Goal: Find specific page/section: Find specific page/section

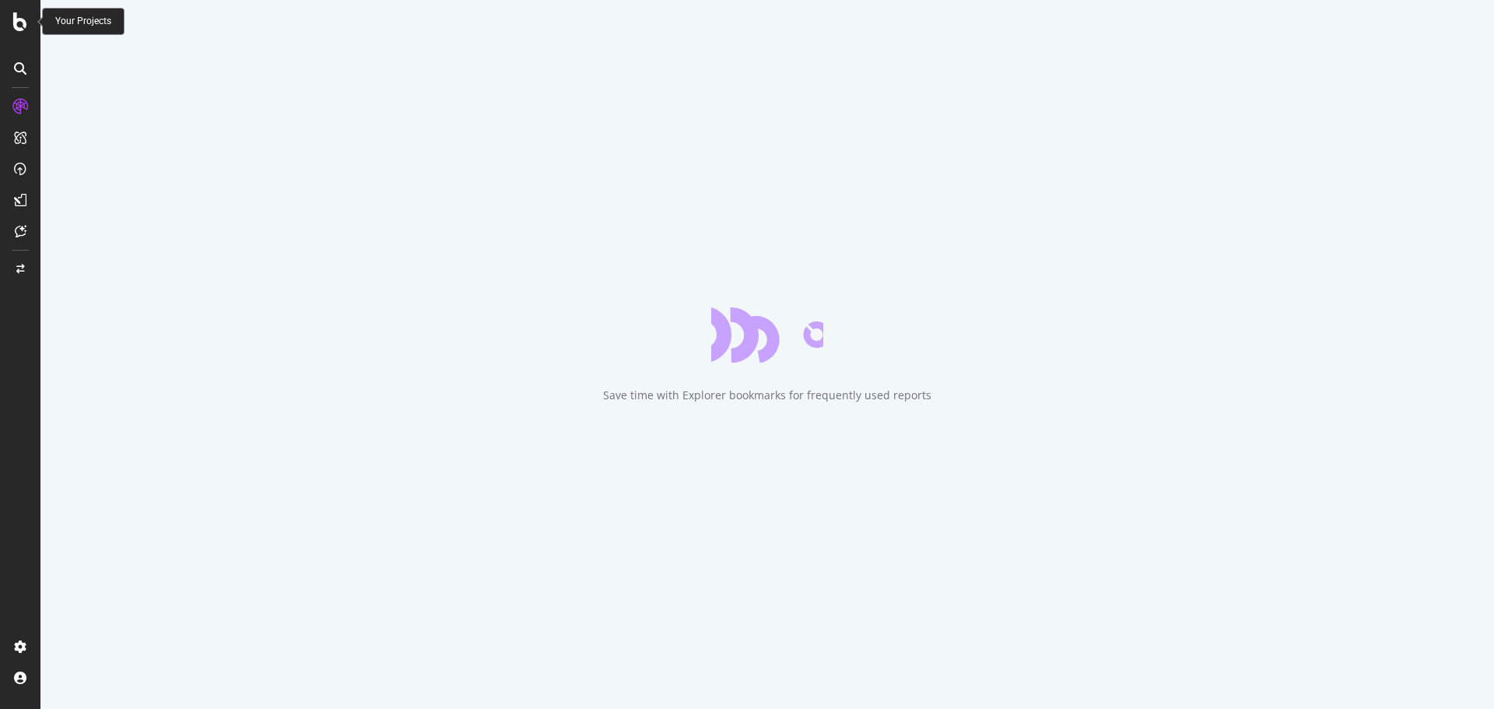
click at [16, 20] on icon at bounding box center [20, 21] width 14 height 19
